Goal: Task Accomplishment & Management: Use online tool/utility

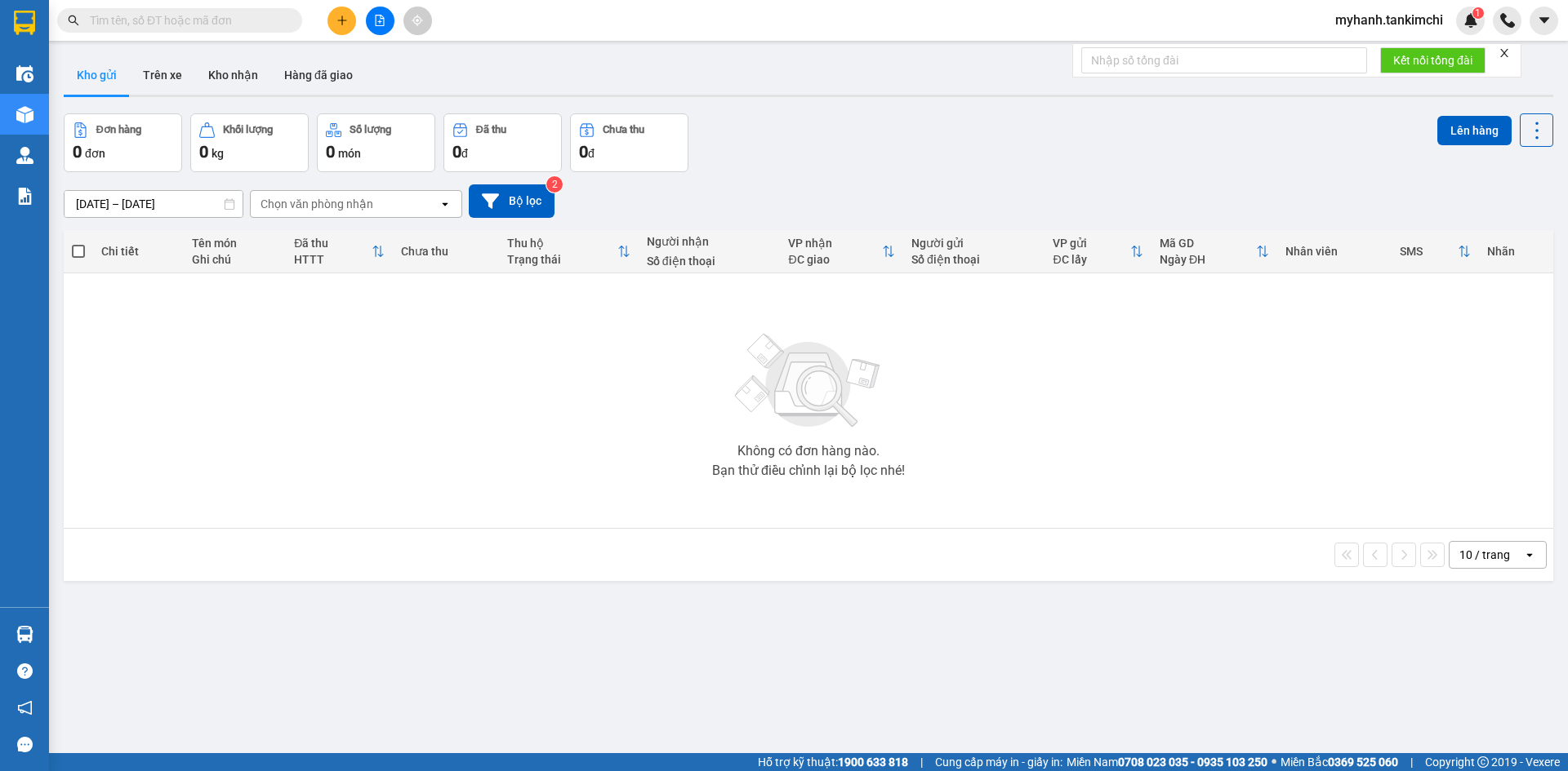
click at [243, 21] on input "text" at bounding box center [187, 19] width 193 height 18
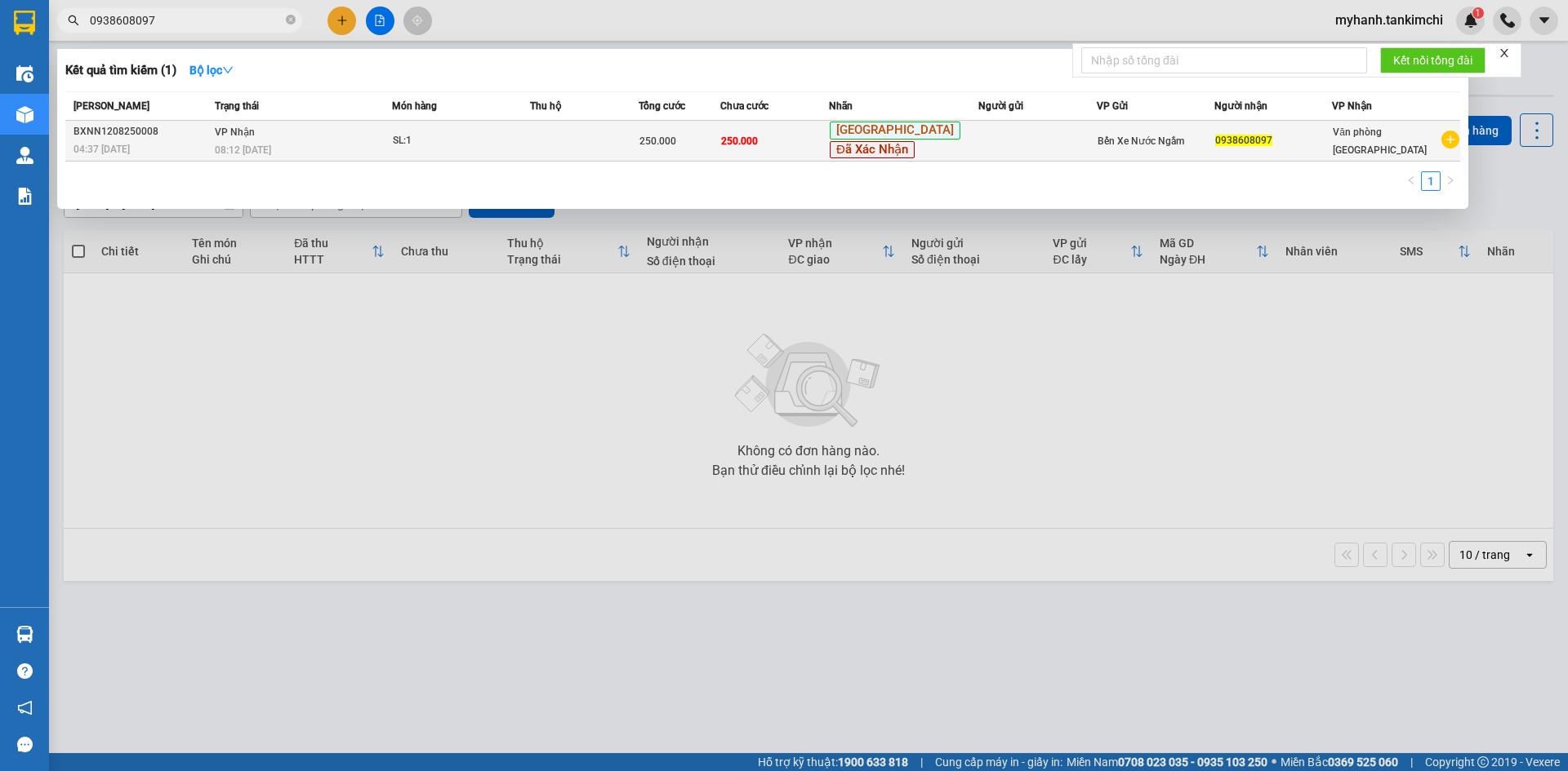
type input "0938608097"
click at [529, 146] on span "SL: 1" at bounding box center [460, 140] width 136 height 18
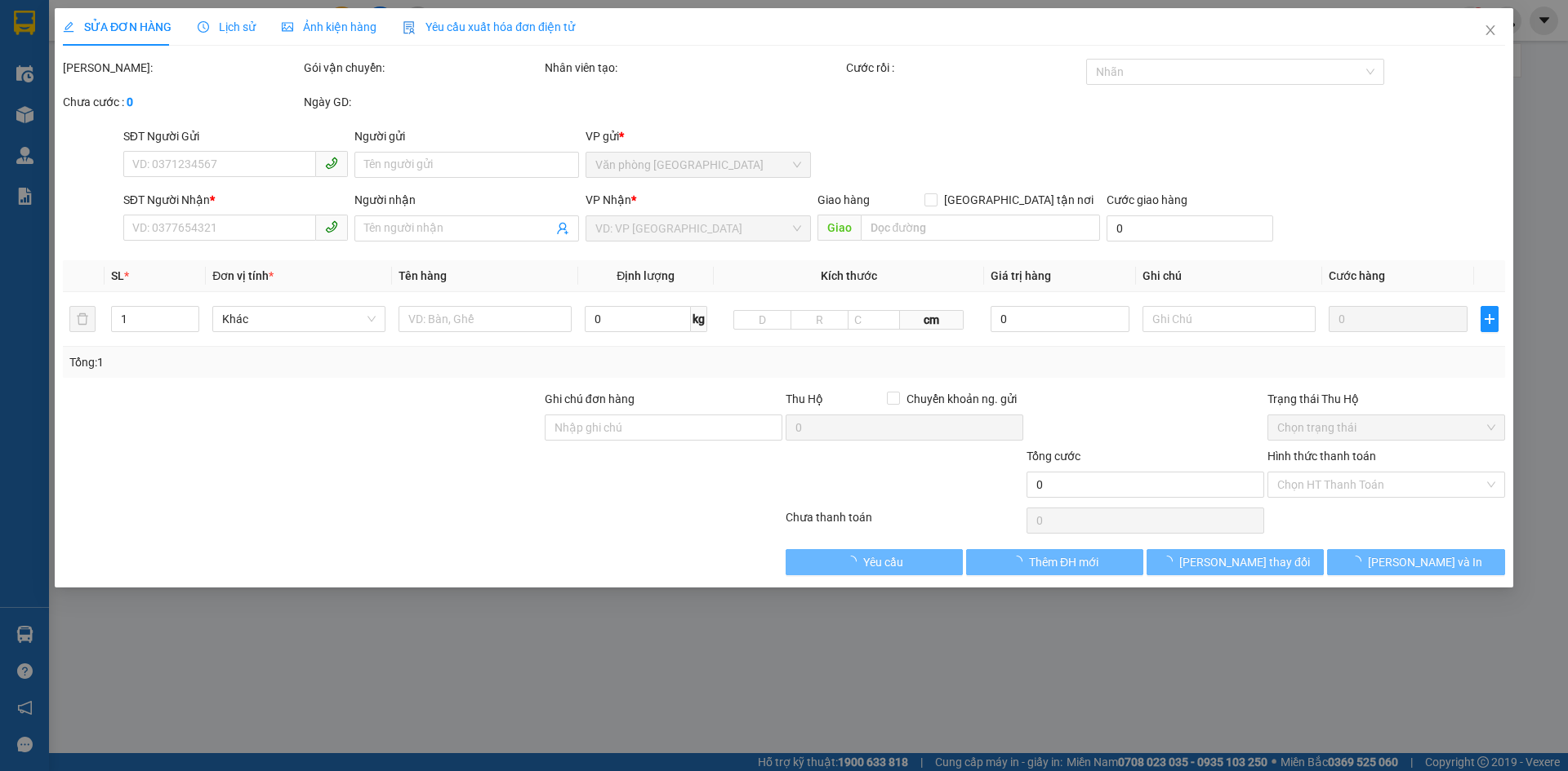
type input "0938608097"
type input "250.000"
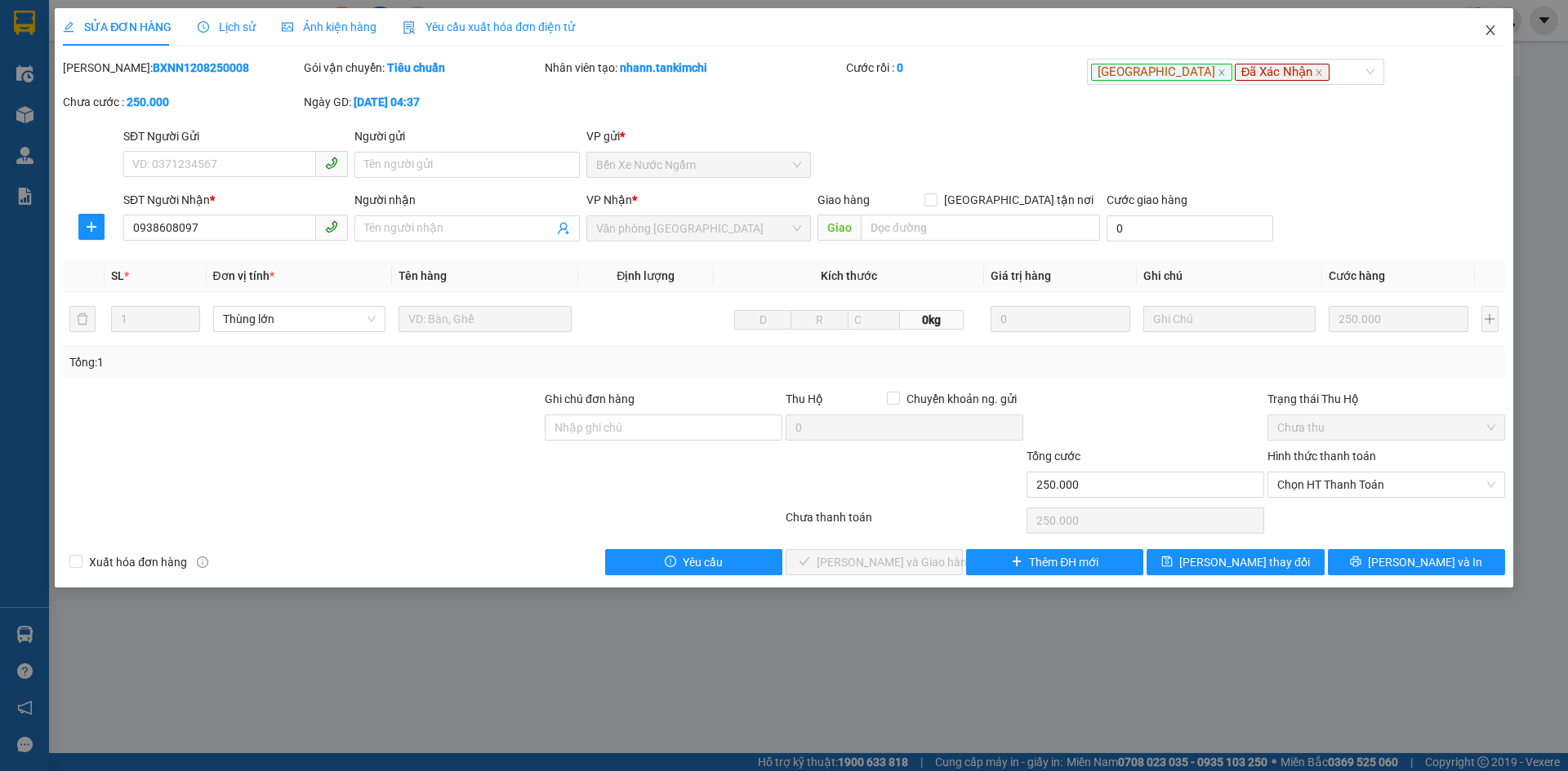
drag, startPoint x: 1491, startPoint y: 30, endPoint x: 1059, endPoint y: 25, distance: 432.0
click at [1460, 25] on div "SỬA ĐƠN HÀNG Lịch sử Ảnh kiện hàng Yêu cầu xuất hóa đơn điện tử Total Paid Fee …" at bounding box center [784, 298] width 1458 height 579
click at [1489, 30] on icon "close" at bounding box center [1490, 31] width 13 height 13
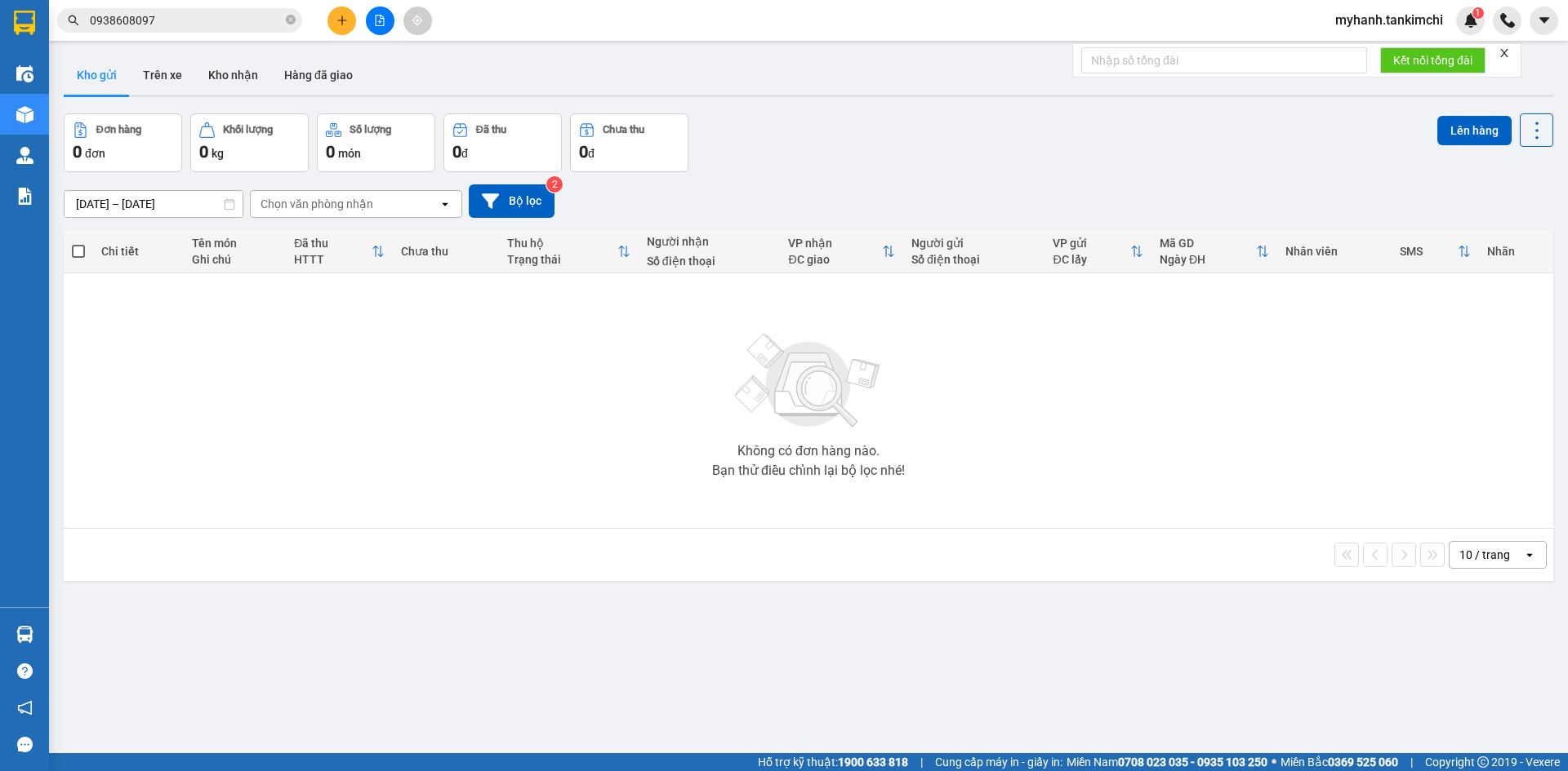
drag, startPoint x: 292, startPoint y: 21, endPoint x: 244, endPoint y: 21, distance: 48.0
click at [284, 21] on span "0938608097" at bounding box center [180, 20] width 245 height 24
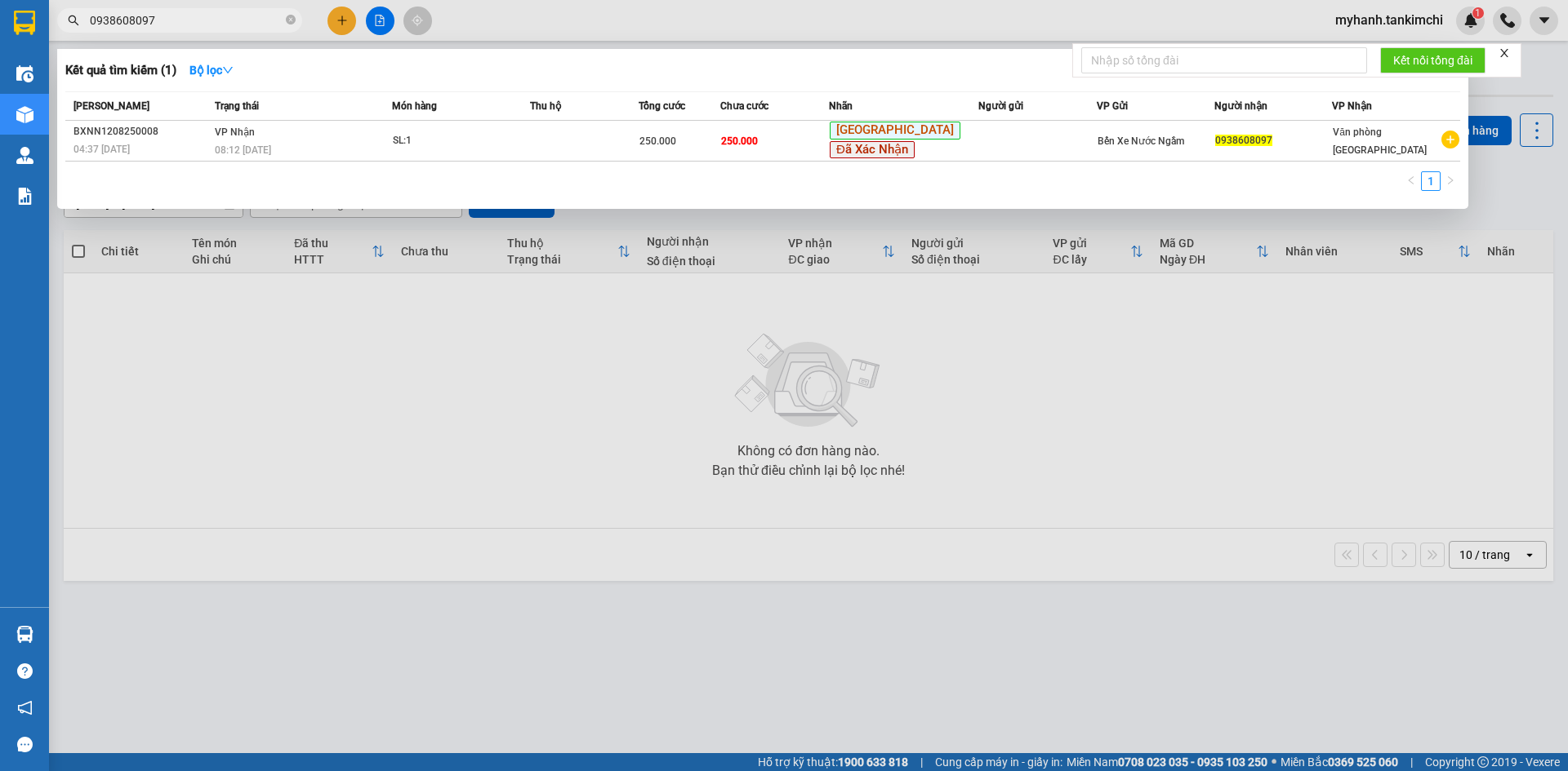
click at [221, 21] on input "0938608097" at bounding box center [187, 19] width 193 height 18
drag, startPoint x: 222, startPoint y: 19, endPoint x: 258, endPoint y: 12, distance: 36.7
click at [227, 17] on input "0938608097" at bounding box center [187, 19] width 193 height 18
click at [292, 20] on icon "close-circle" at bounding box center [291, 19] width 10 height 10
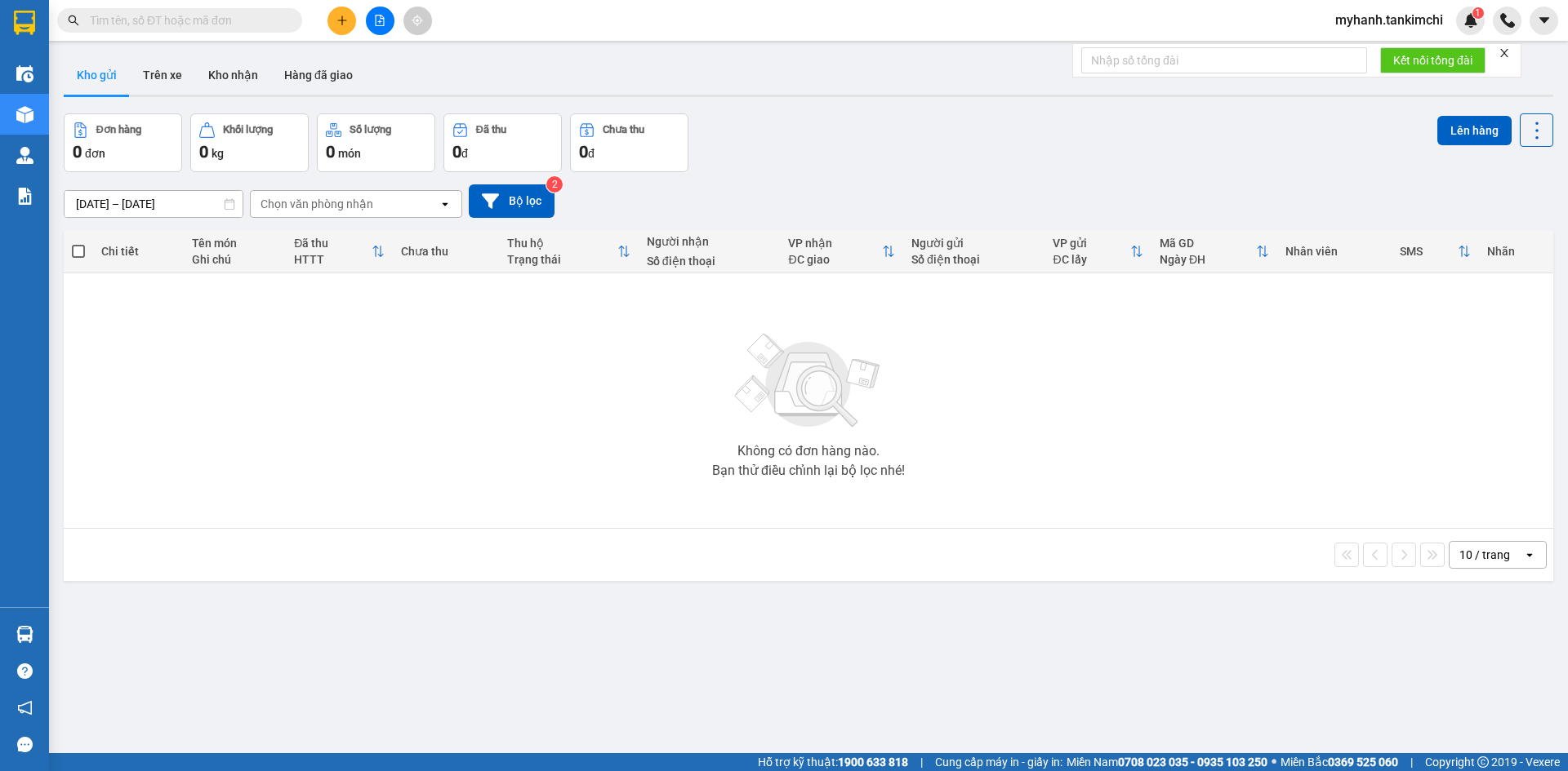
click at [247, 18] on input "text" at bounding box center [187, 19] width 193 height 18
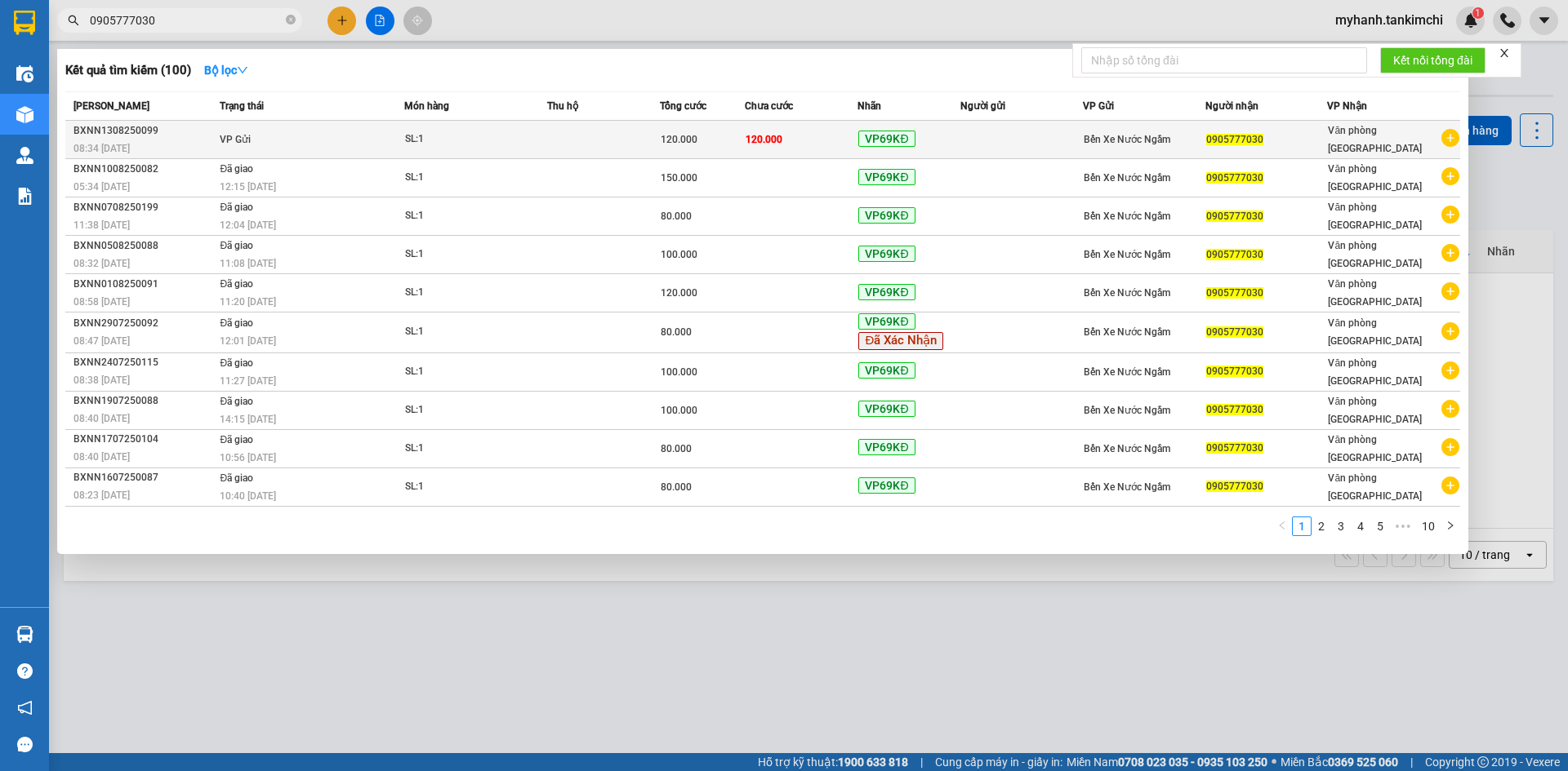
type input "0905777030"
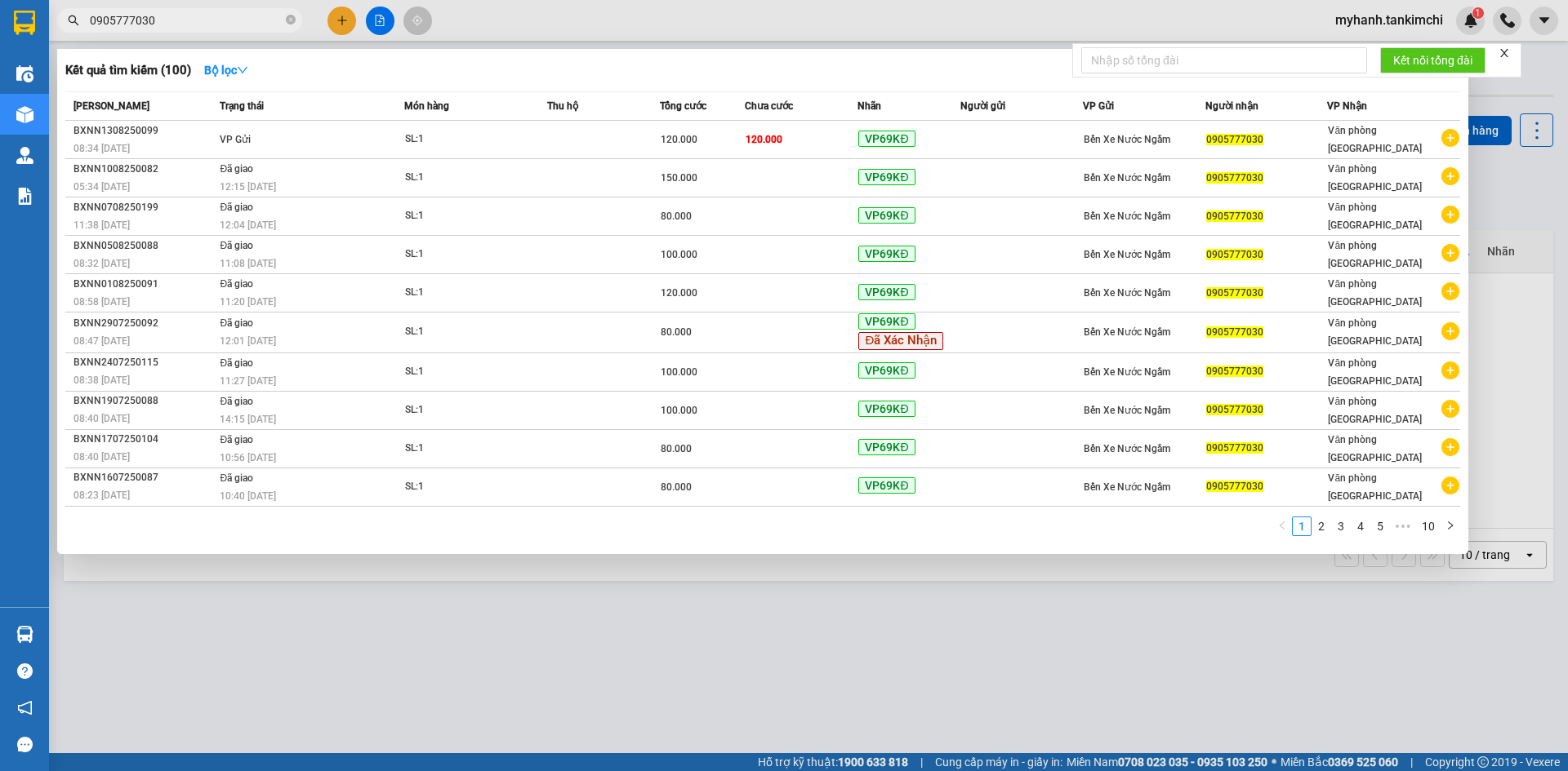
click at [348, 145] on td "VP Gửi" at bounding box center [309, 139] width 188 height 38
